Goal: Find specific page/section: Find specific page/section

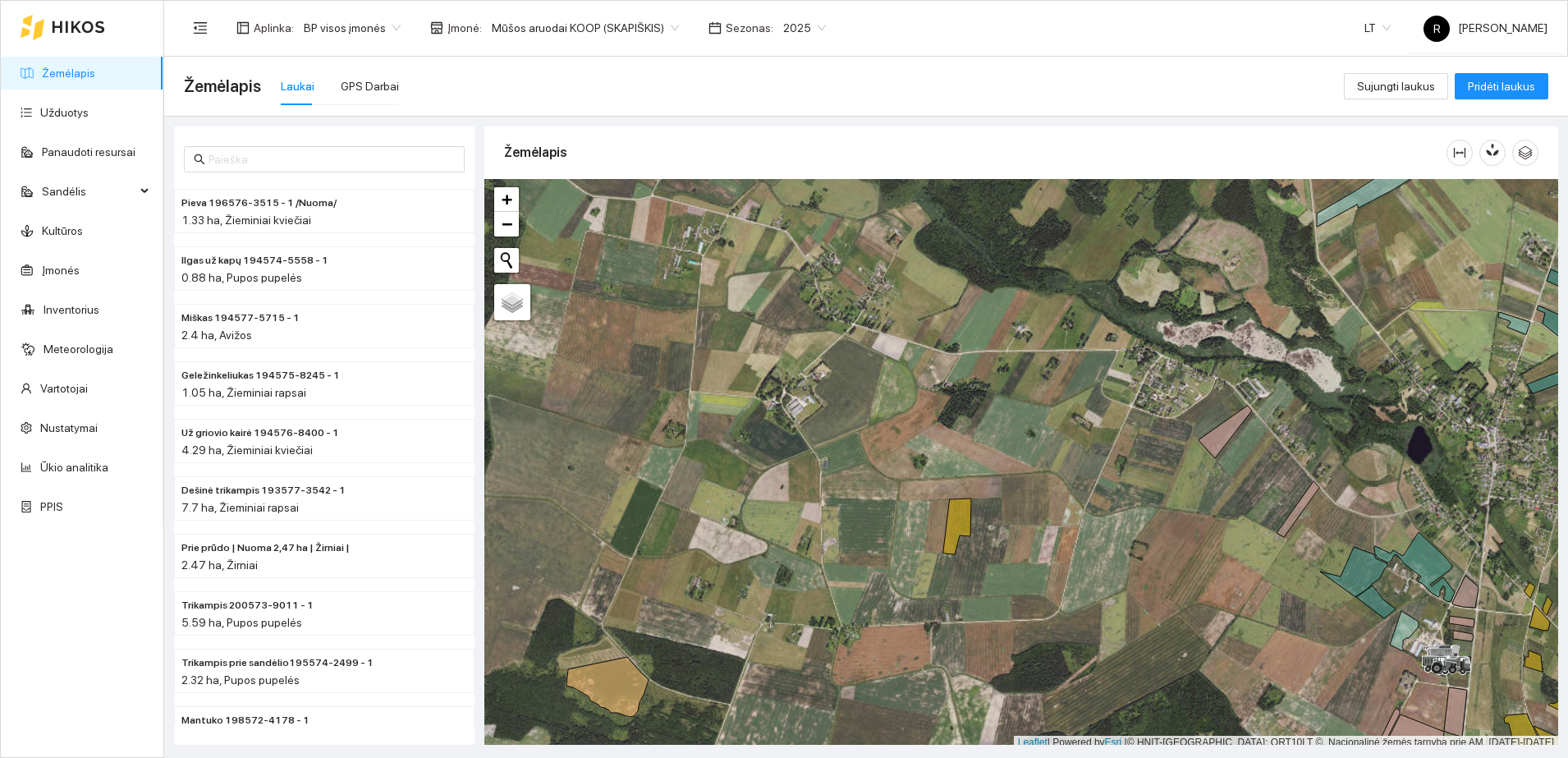
scroll to position [5, 0]
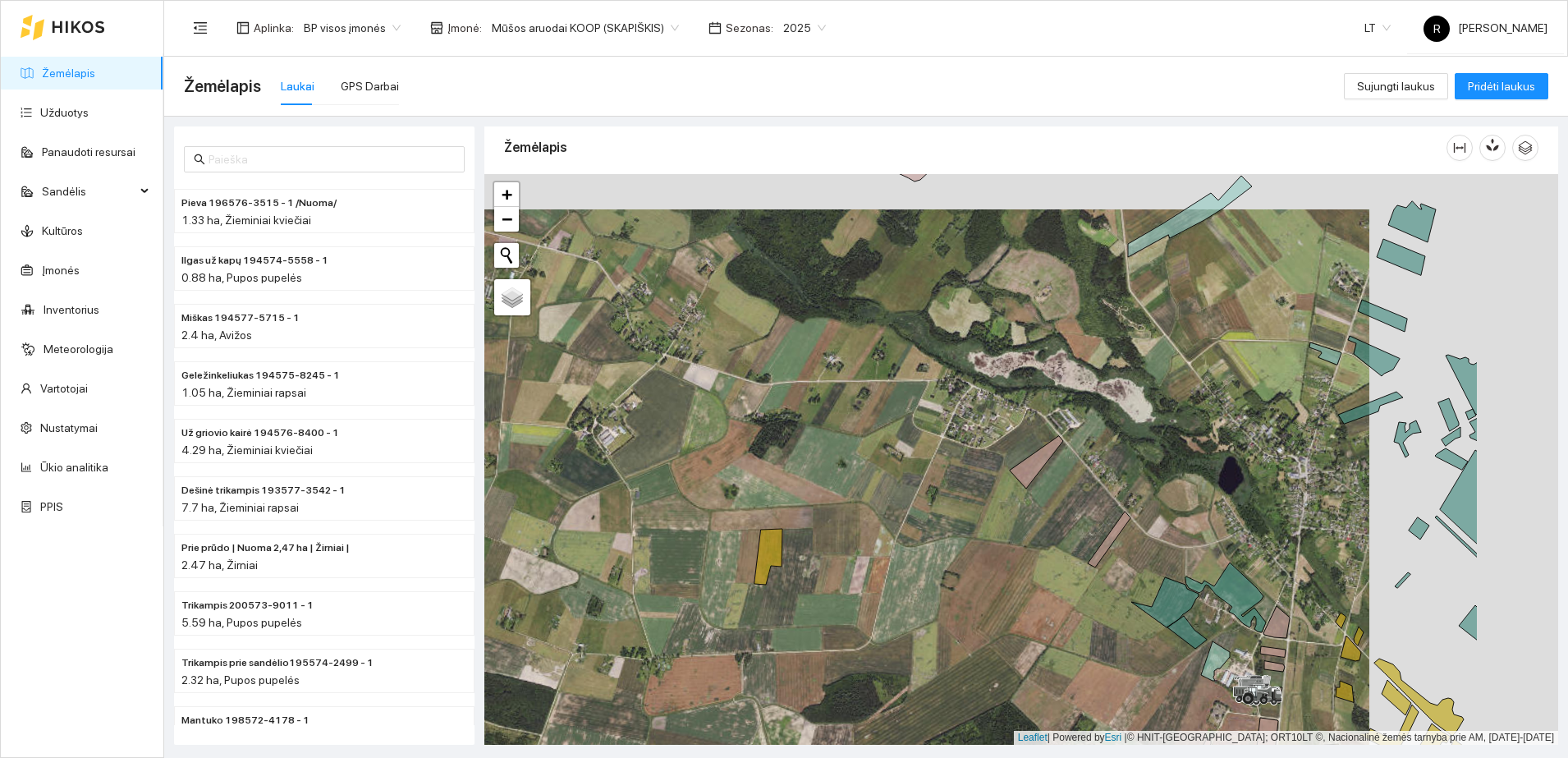
drag, startPoint x: 1253, startPoint y: 513, endPoint x: 923, endPoint y: 553, distance: 332.4
click at [1021, 555] on div at bounding box center [1021, 459] width 1074 height 570
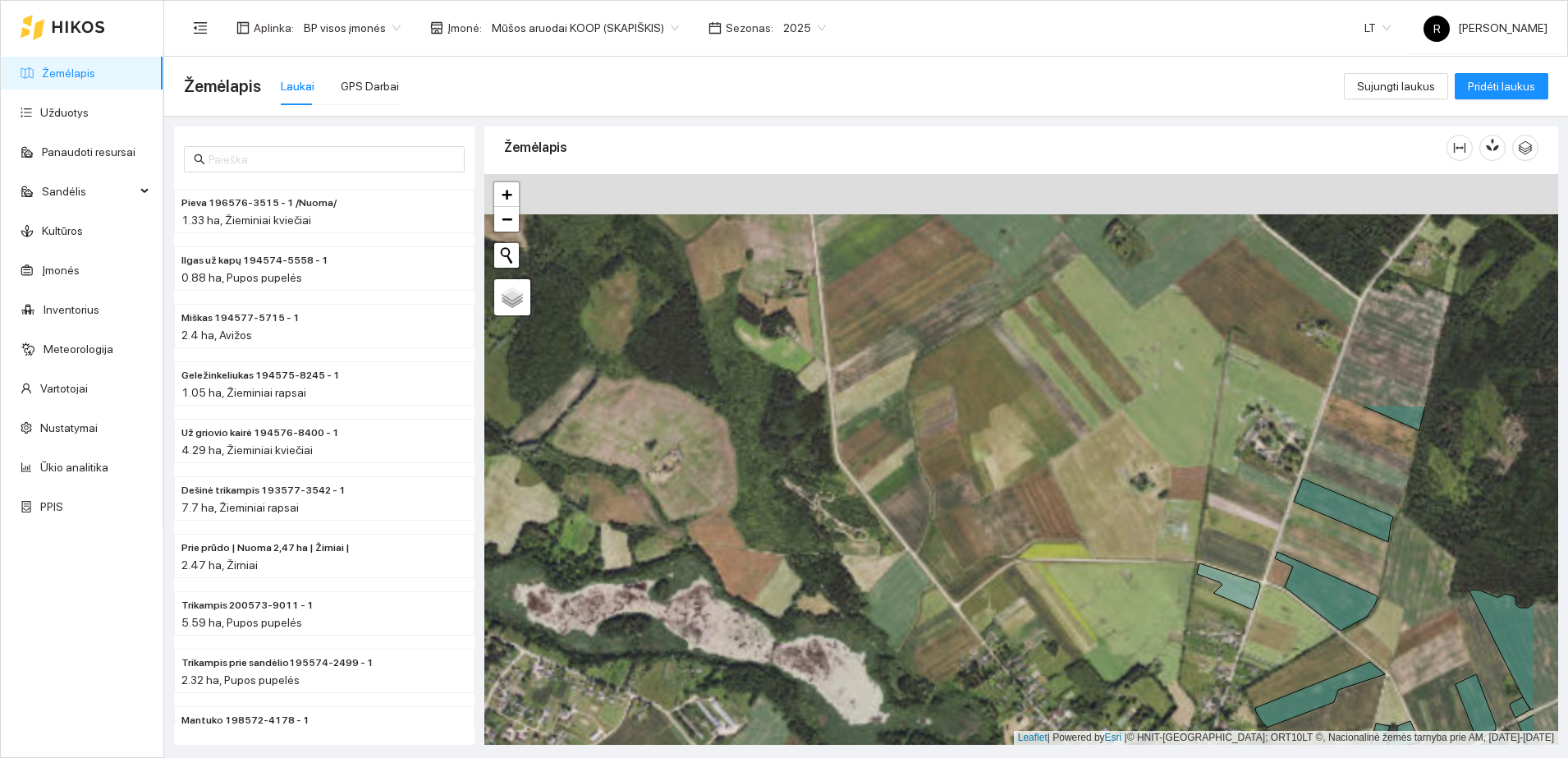
drag, startPoint x: 1358, startPoint y: 287, endPoint x: 1216, endPoint y: 589, distance: 333.7
click at [1216, 589] on icon at bounding box center [1228, 586] width 63 height 46
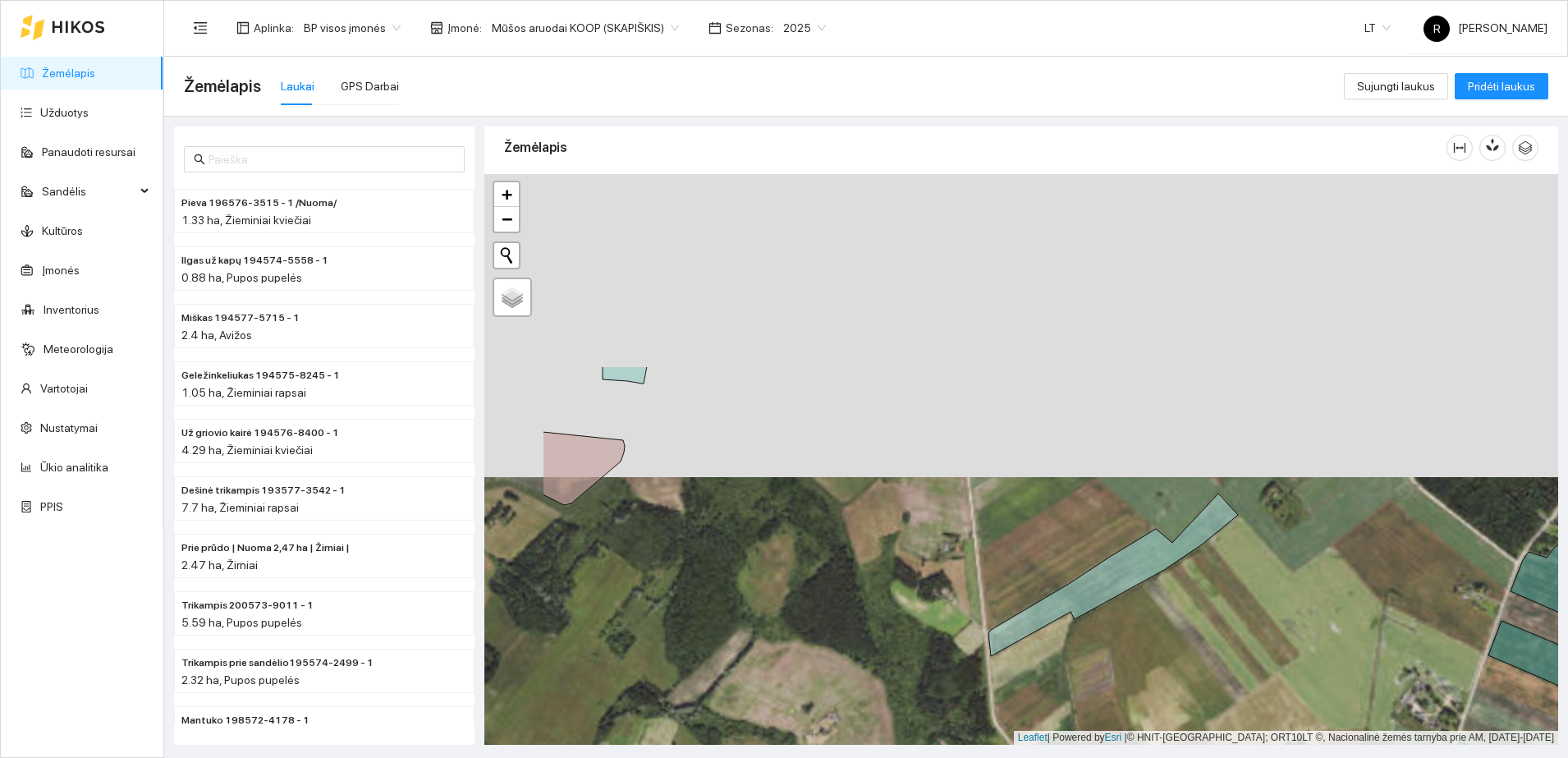
drag, startPoint x: 1074, startPoint y: 452, endPoint x: 1243, endPoint y: 717, distance: 314.3
click at [1243, 717] on div at bounding box center [1021, 459] width 1074 height 570
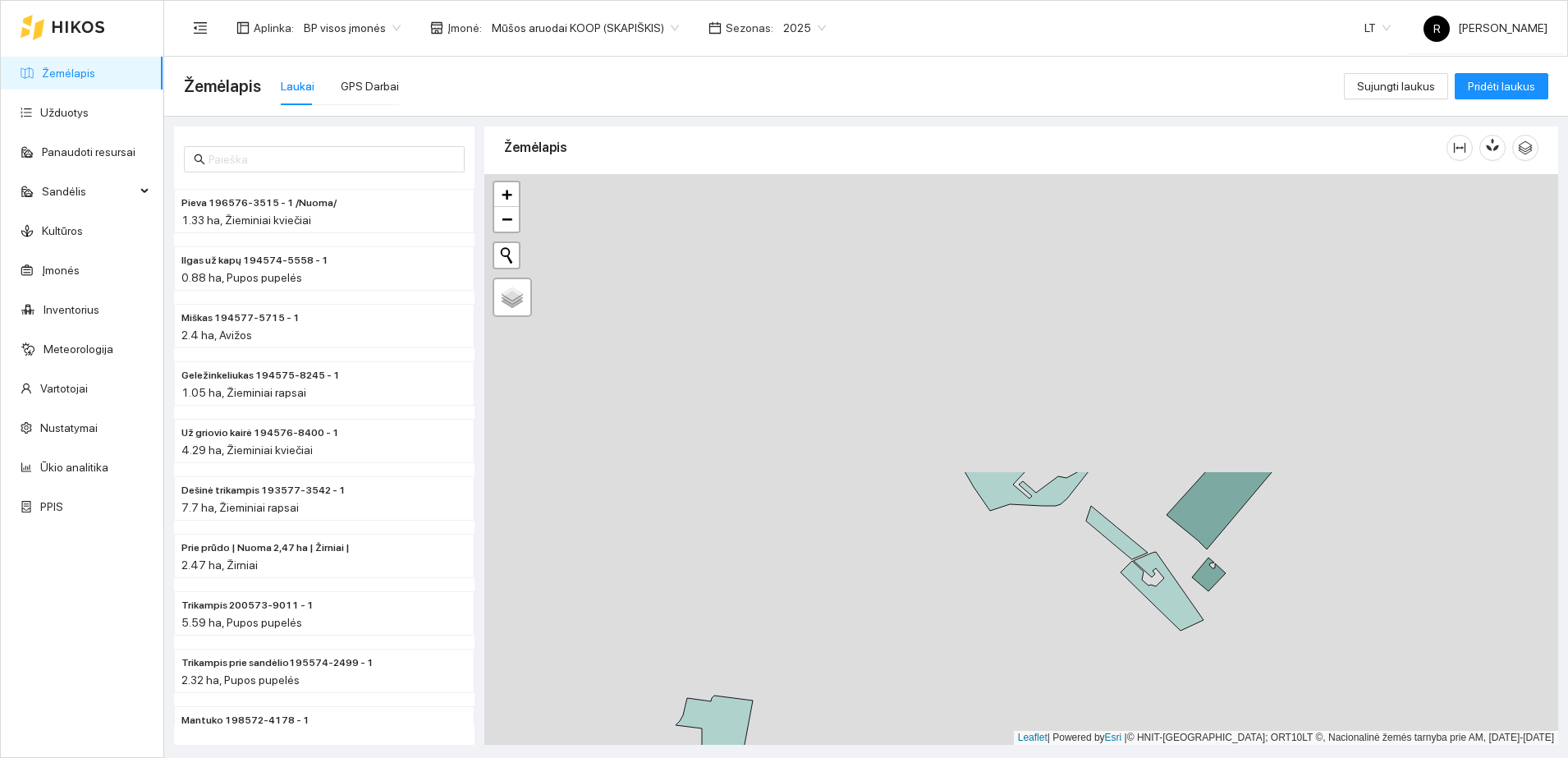
drag, startPoint x: 1161, startPoint y: 297, endPoint x: 1258, endPoint y: 641, distance: 357.4
click at [1258, 641] on div at bounding box center [1021, 459] width 1074 height 570
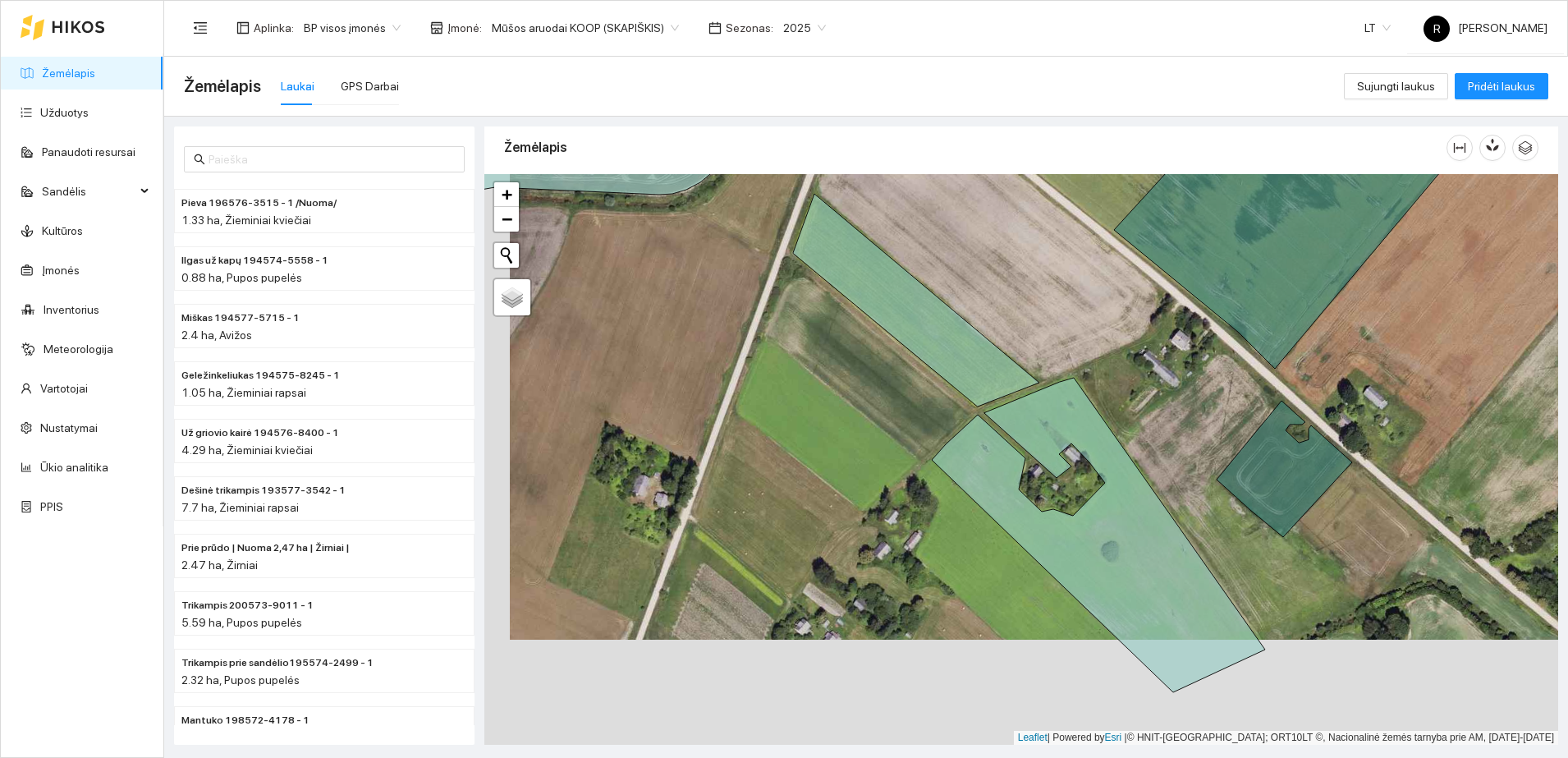
drag, startPoint x: 902, startPoint y: 714, endPoint x: 928, endPoint y: 609, distance: 108.2
click at [928, 609] on div at bounding box center [1021, 459] width 1074 height 570
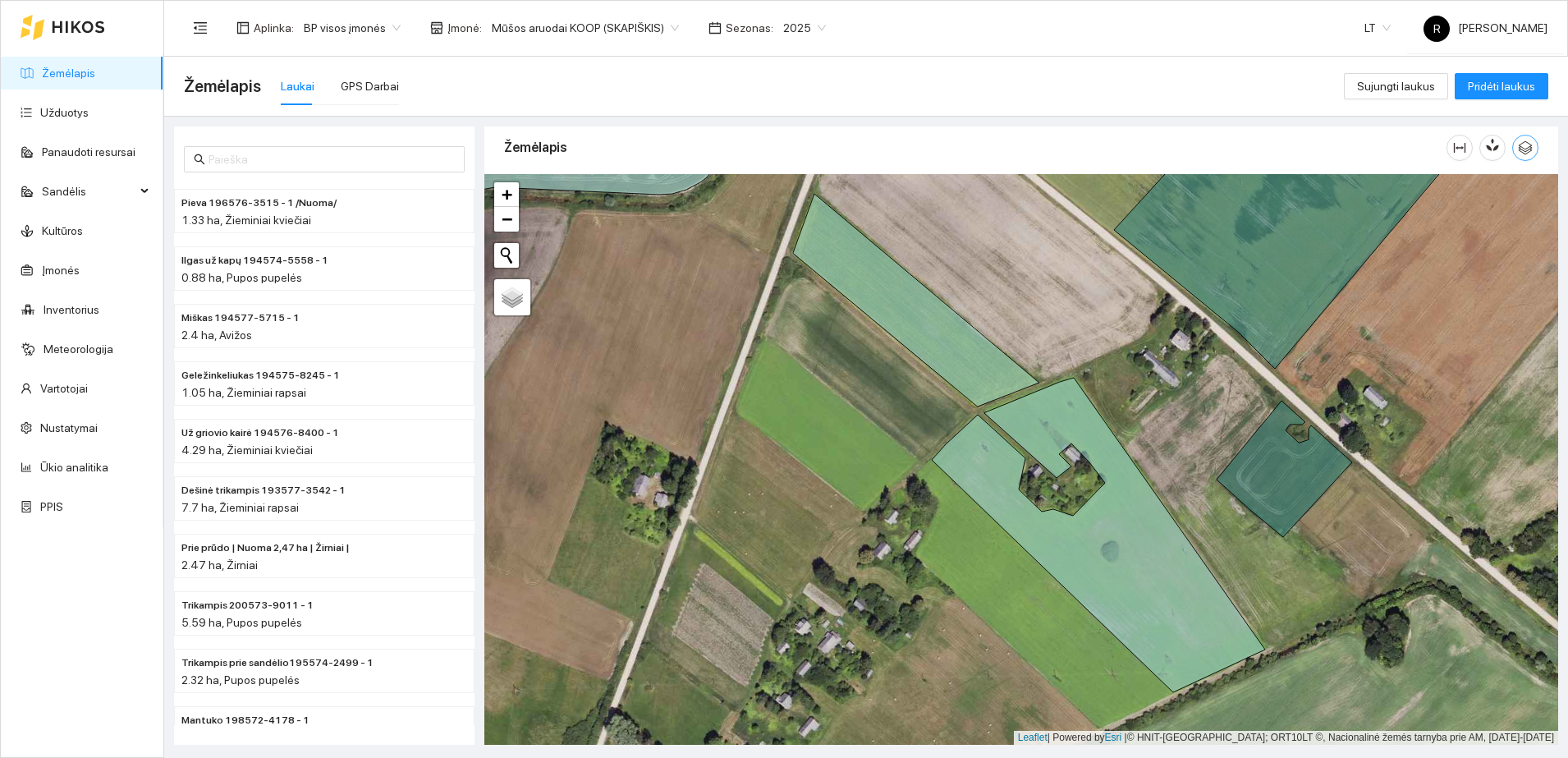
click at [1522, 154] on icon "button" at bounding box center [1525, 147] width 14 height 14
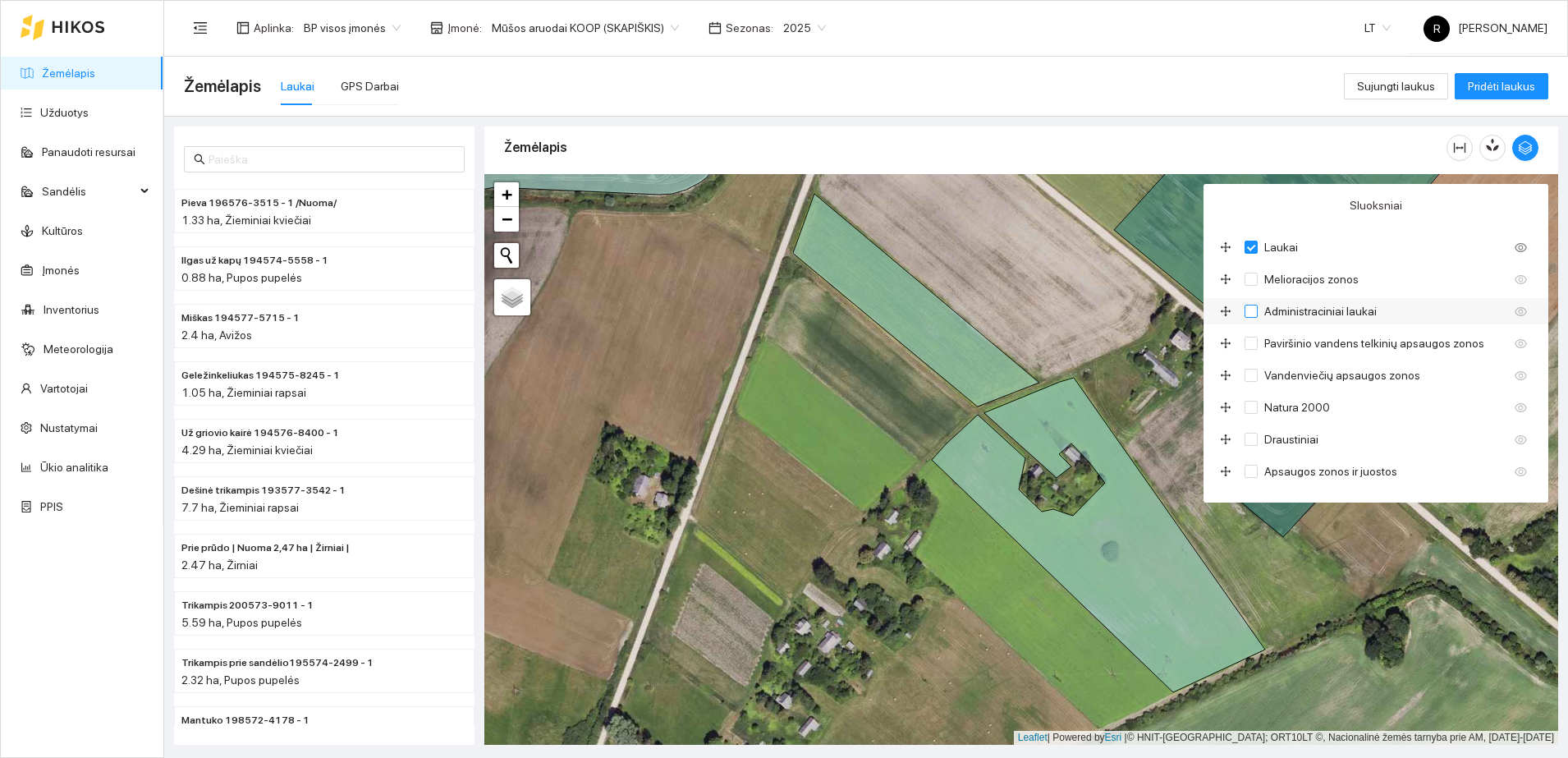
click at [1251, 312] on input "Administraciniai laukai" at bounding box center [1251, 311] width 14 height 14
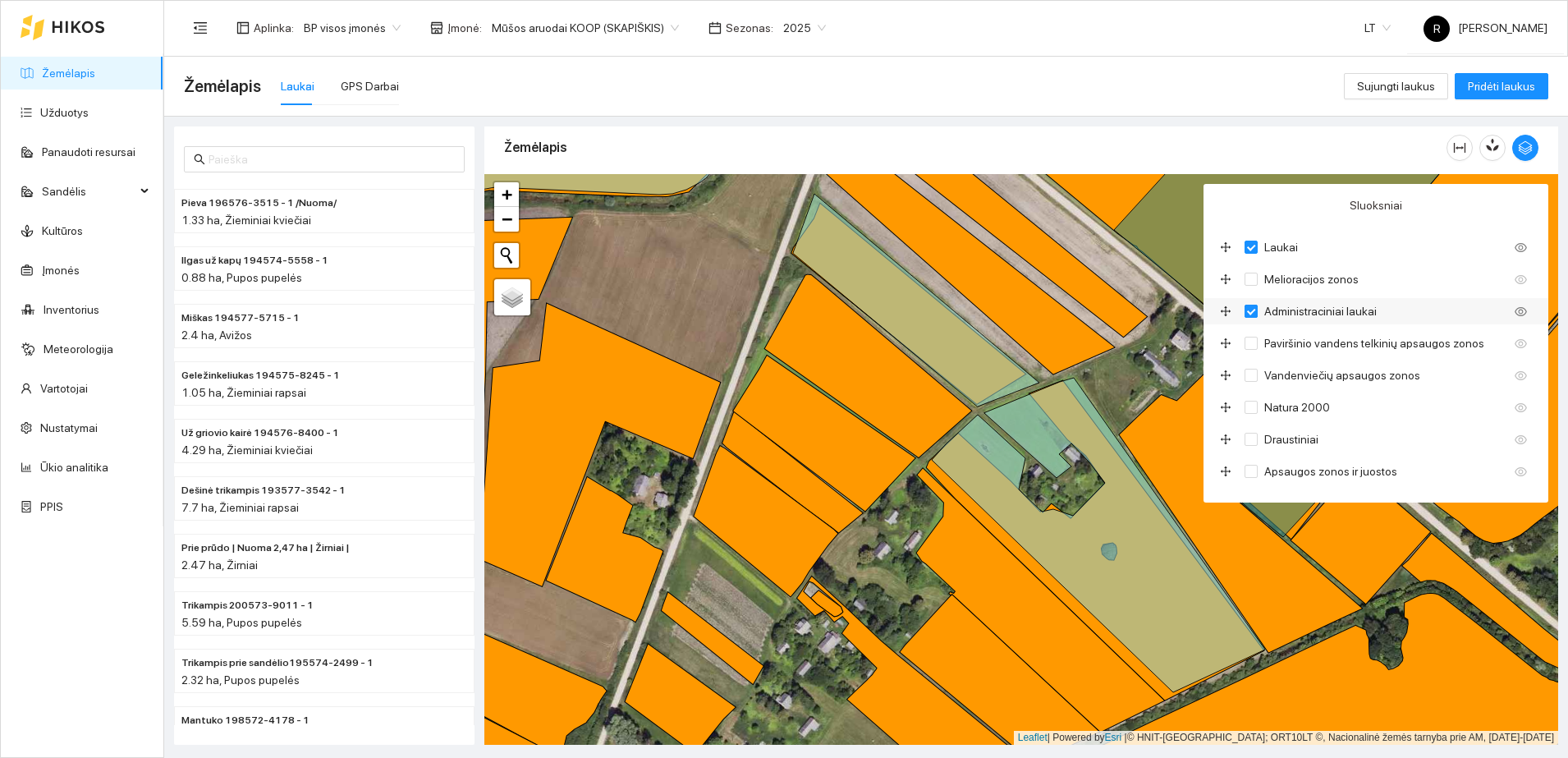
click at [1251, 312] on input "Administraciniai laukai" at bounding box center [1251, 311] width 14 height 14
checkbox input "false"
